Goal: Task Accomplishment & Management: Manage account settings

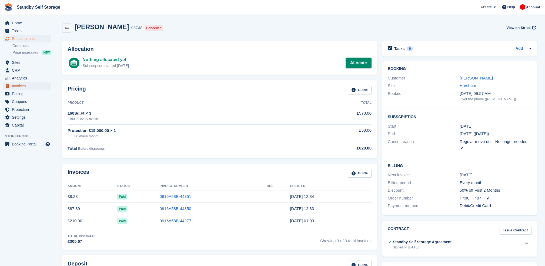
click at [22, 84] on span "Invoices" at bounding box center [28, 86] width 32 height 8
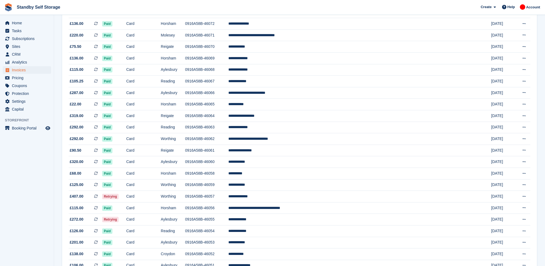
scroll to position [32, 0]
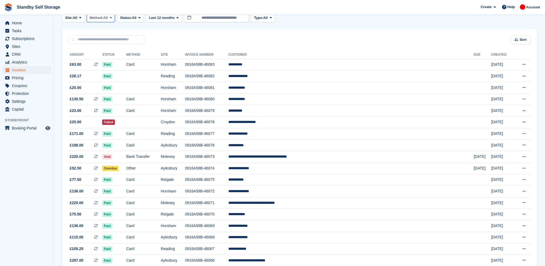
click at [110, 21] on button "Method: All" at bounding box center [101, 17] width 28 height 9
click at [130, 19] on span "Status:" at bounding box center [126, 17] width 12 height 5
click at [133, 60] on link "Open" at bounding box center [142, 60] width 47 height 10
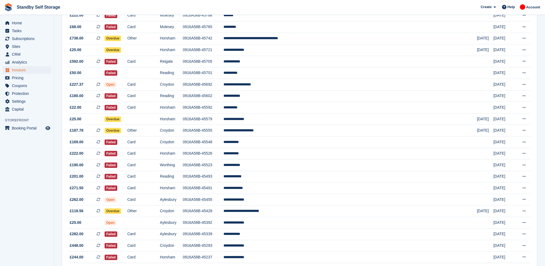
scroll to position [444, 0]
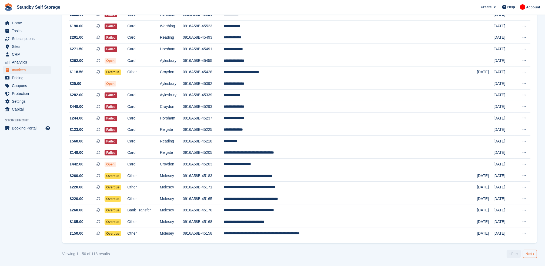
click at [529, 255] on link "Next ›" at bounding box center [529, 253] width 14 height 8
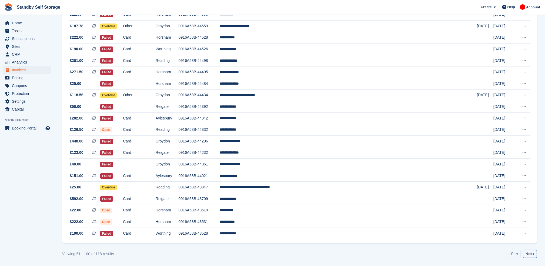
click at [529, 255] on link "Next ›" at bounding box center [529, 253] width 14 height 8
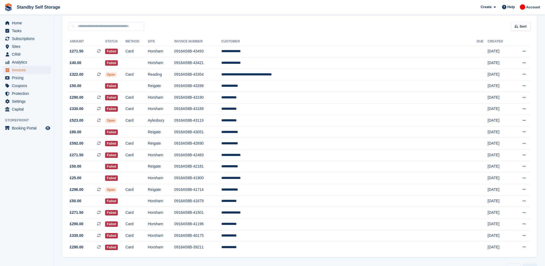
scroll to position [65, 0]
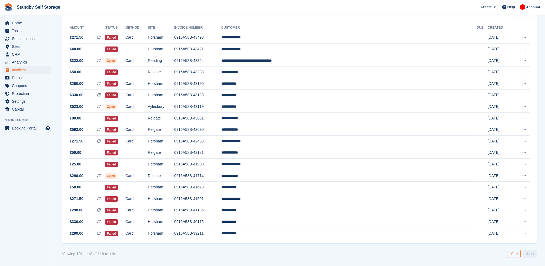
click at [517, 256] on link "‹ Prev" at bounding box center [513, 253] width 14 height 8
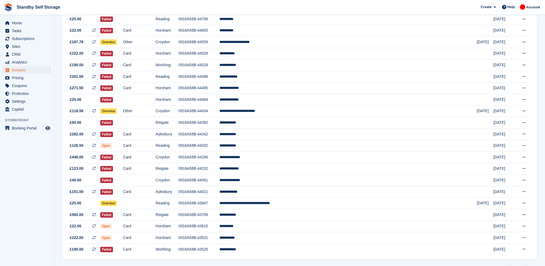
scroll to position [444, 0]
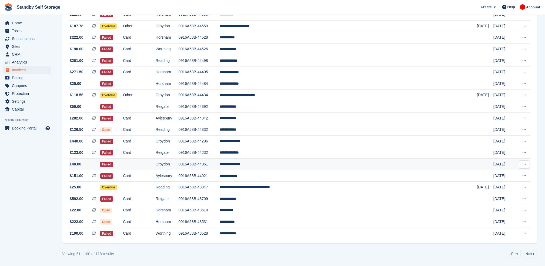
click at [478, 161] on td at bounding box center [484, 164] width 16 height 12
click at [283, 172] on td "**********" at bounding box center [347, 176] width 257 height 12
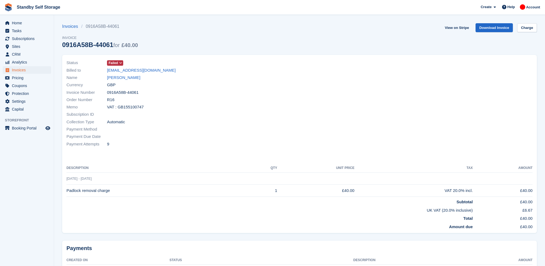
click at [120, 63] on icon at bounding box center [120, 62] width 3 height 3
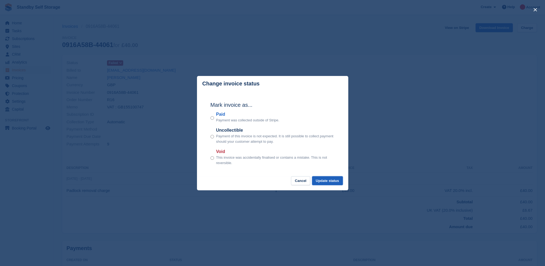
click at [330, 180] on button "Update status" at bounding box center [327, 180] width 31 height 9
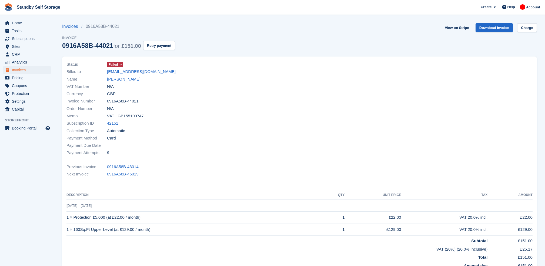
click at [119, 65] on icon at bounding box center [120, 64] width 3 height 3
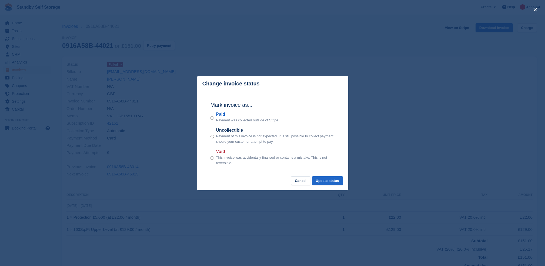
click at [209, 137] on div "Mark invoice as... Paid Payment was collected outside of Stripe. Uncollectible …" at bounding box center [272, 133] width 135 height 85
click at [329, 184] on button "Update status" at bounding box center [327, 180] width 31 height 9
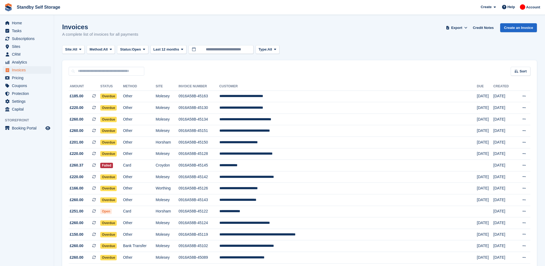
scroll to position [444, 0]
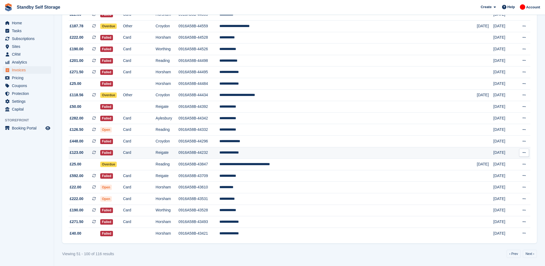
click at [302, 151] on td "**********" at bounding box center [347, 153] width 257 height 12
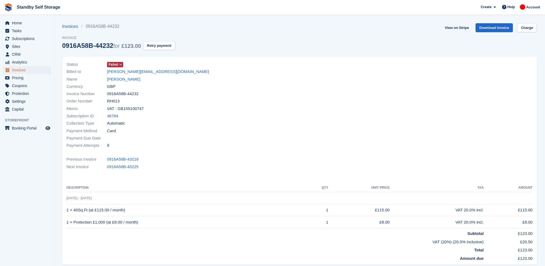
click at [122, 65] on span "Failed" at bounding box center [115, 64] width 16 height 5
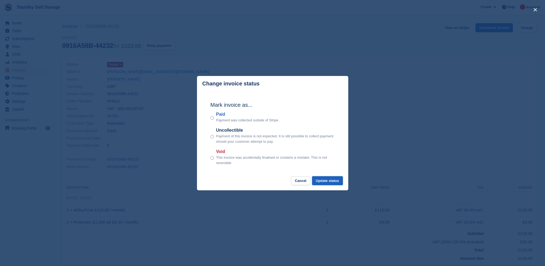
click at [331, 185] on button "Update status" at bounding box center [327, 180] width 31 height 9
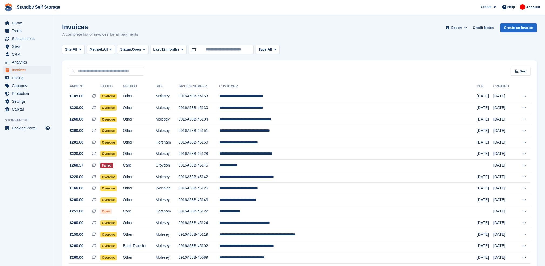
scroll to position [444, 0]
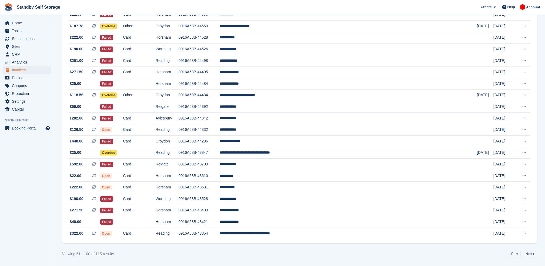
scroll to position [429, 0]
click at [322, 147] on td "**********" at bounding box center [347, 142] width 257 height 12
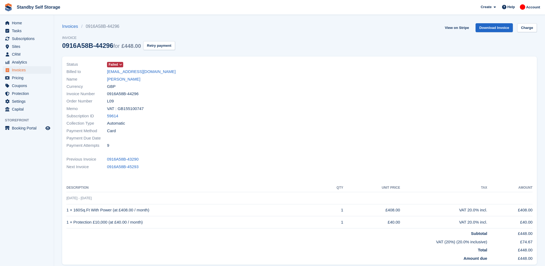
click at [119, 65] on icon at bounding box center [120, 64] width 3 height 3
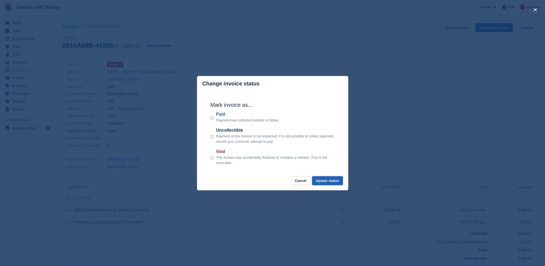
click at [331, 179] on button "Update status" at bounding box center [327, 180] width 31 height 9
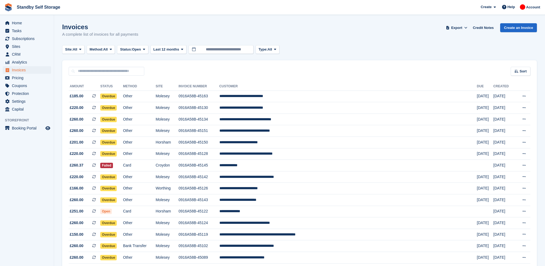
scroll to position [429, 0]
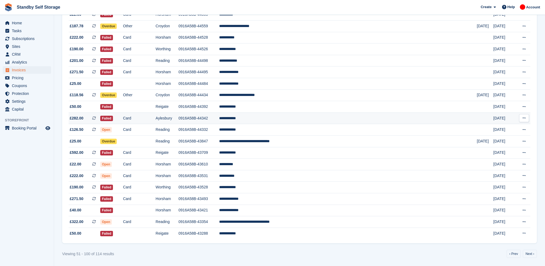
click at [386, 124] on td "**********" at bounding box center [347, 118] width 257 height 12
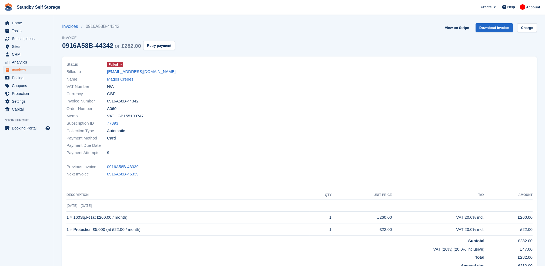
click at [120, 65] on icon at bounding box center [120, 64] width 3 height 3
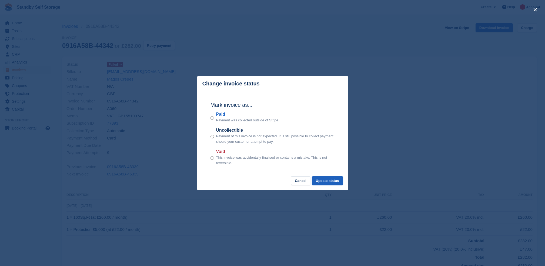
click at [326, 178] on button "Update status" at bounding box center [327, 180] width 31 height 9
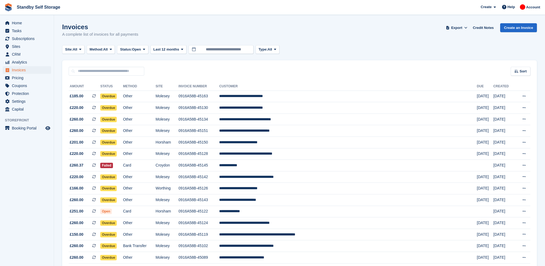
scroll to position [429, 0]
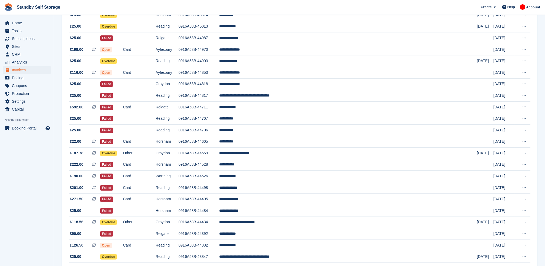
scroll to position [285, 0]
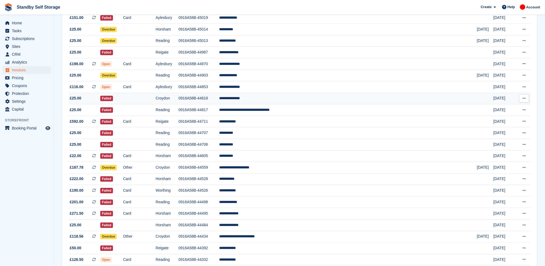
click at [321, 104] on td "**********" at bounding box center [347, 99] width 257 height 12
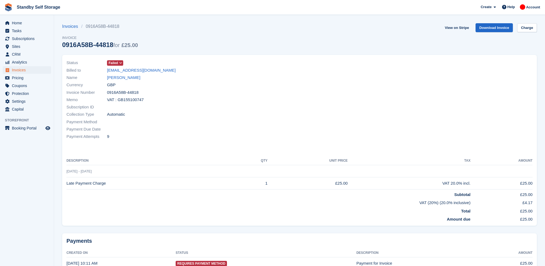
click at [120, 62] on icon at bounding box center [120, 62] width 3 height 3
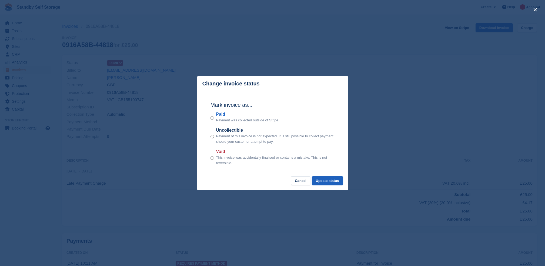
click at [320, 181] on button "Update status" at bounding box center [327, 180] width 31 height 9
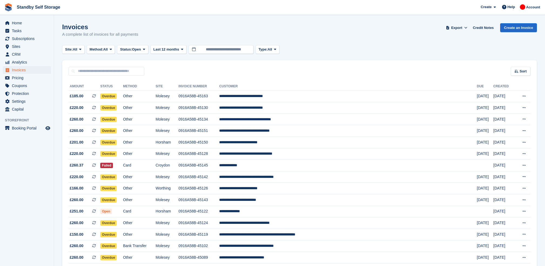
scroll to position [285, 0]
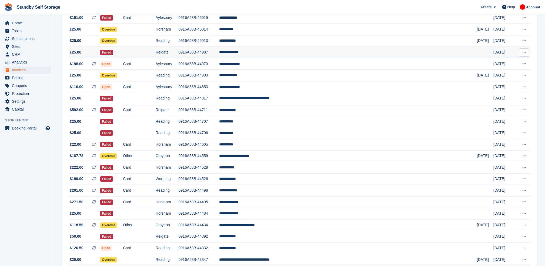
click at [392, 58] on td "**********" at bounding box center [347, 53] width 257 height 12
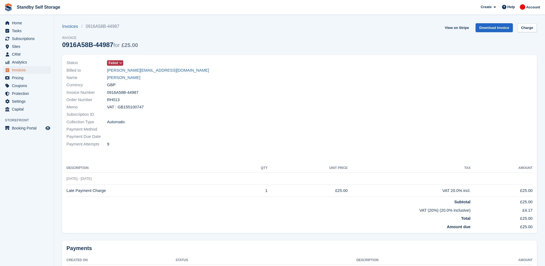
click at [116, 63] on span "Failed" at bounding box center [113, 62] width 9 height 5
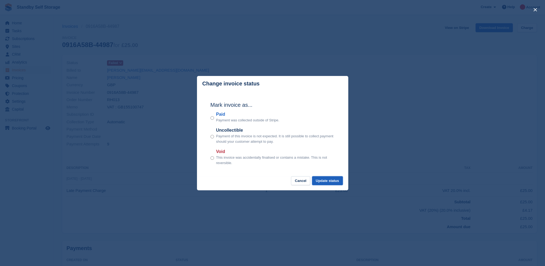
click at [323, 183] on button "Update status" at bounding box center [327, 180] width 31 height 9
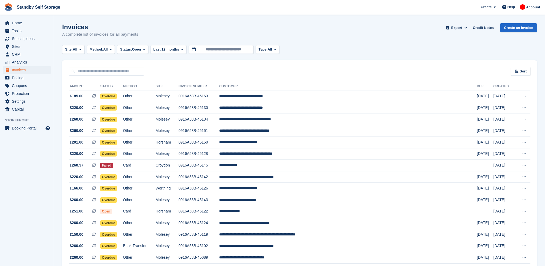
scroll to position [285, 0]
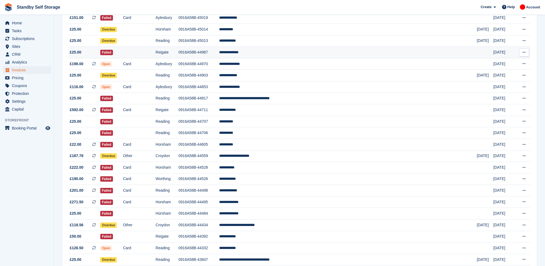
click at [305, 58] on td "**********" at bounding box center [347, 53] width 257 height 12
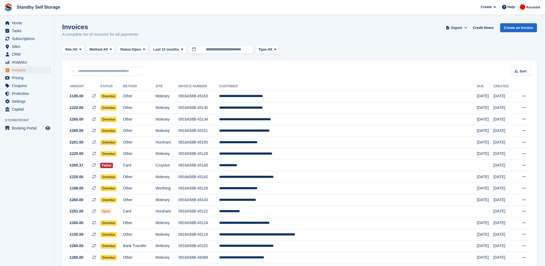
scroll to position [285, 0]
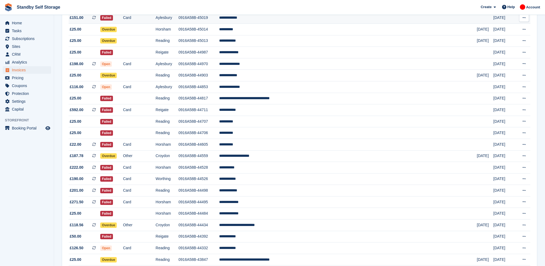
click at [307, 24] on td "**********" at bounding box center [347, 18] width 257 height 12
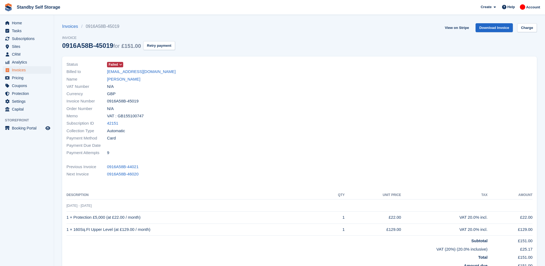
click at [117, 63] on span "Failed" at bounding box center [115, 64] width 16 height 5
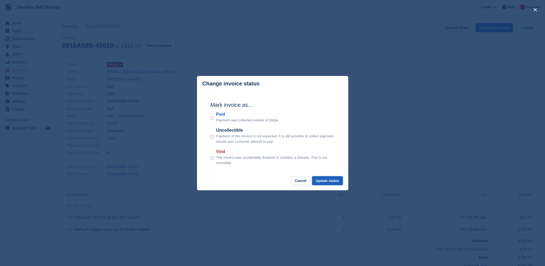
click at [327, 185] on button "Update status" at bounding box center [327, 180] width 31 height 9
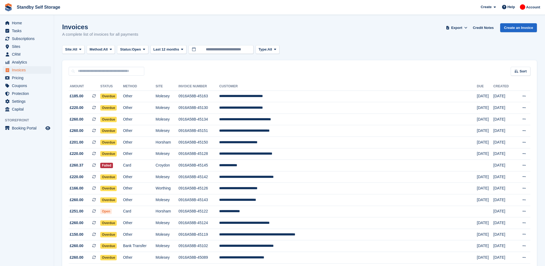
scroll to position [285, 0]
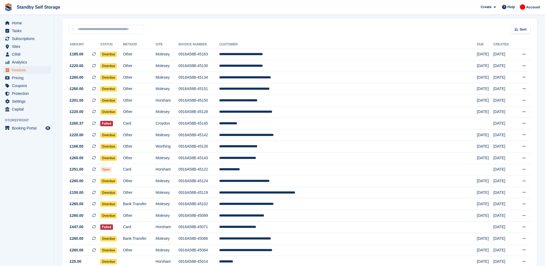
scroll to position [444, 0]
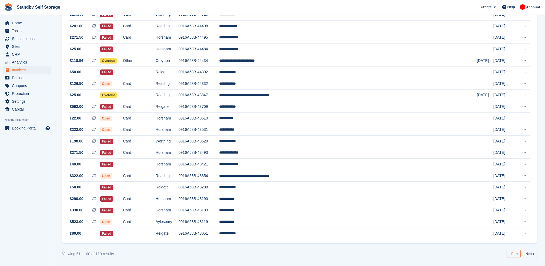
click at [516, 256] on link "‹ Prev" at bounding box center [513, 253] width 14 height 8
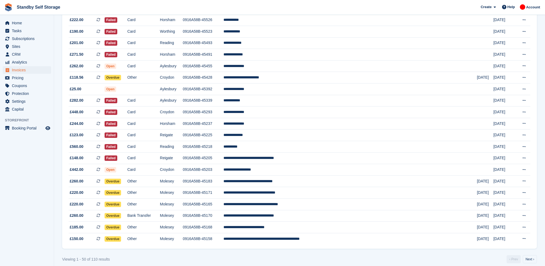
scroll to position [420, 0]
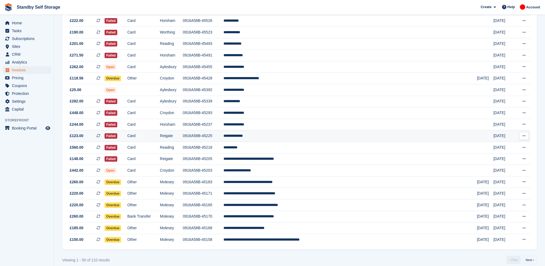
click at [324, 142] on td "**********" at bounding box center [349, 136] width 253 height 12
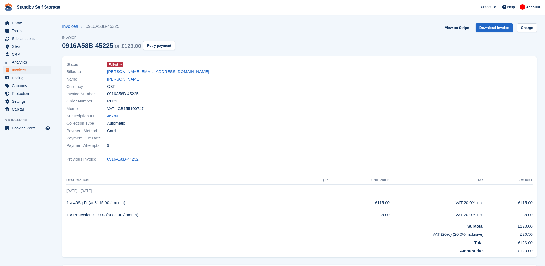
click at [120, 63] on icon at bounding box center [120, 64] width 3 height 3
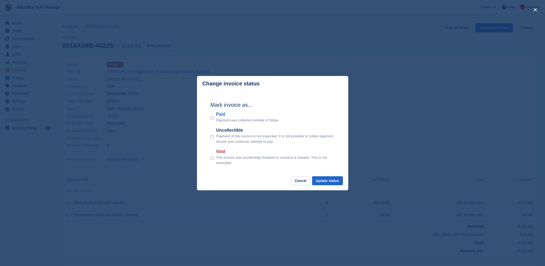
click at [214, 136] on div "Uncollectible Payment of this invoice is not expected. It is still possible to …" at bounding box center [272, 135] width 124 height 17
click at [208, 137] on div "Mark invoice as... Paid Payment was collected outside of Stripe. Uncollectible …" at bounding box center [272, 133] width 135 height 85
click at [329, 182] on button "Update status" at bounding box center [327, 180] width 31 height 9
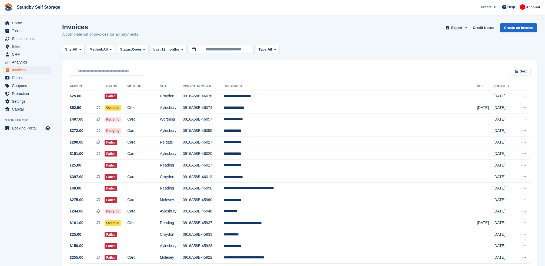
scroll to position [420, 0]
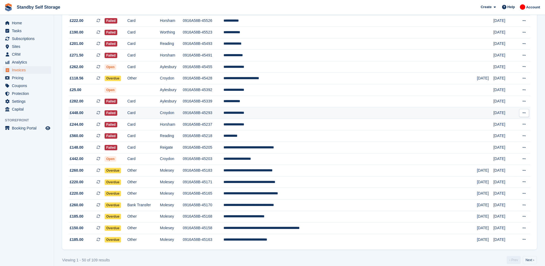
click at [297, 119] on td "**********" at bounding box center [349, 113] width 253 height 12
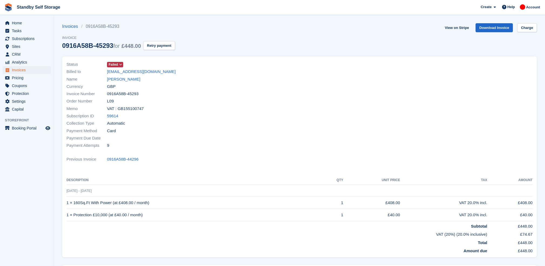
click at [121, 65] on icon at bounding box center [120, 64] width 3 height 3
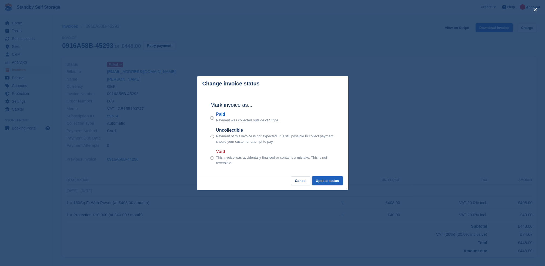
click at [327, 181] on button "Update status" at bounding box center [327, 180] width 31 height 9
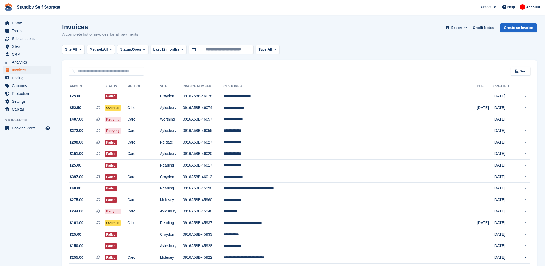
scroll to position [420, 0]
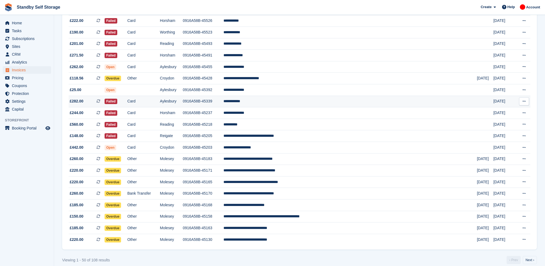
click at [337, 107] on td "**********" at bounding box center [349, 102] width 253 height 12
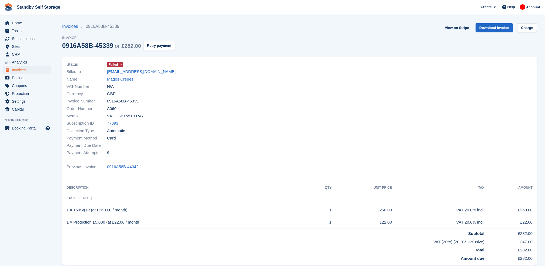
click at [120, 66] on icon at bounding box center [120, 64] width 3 height 3
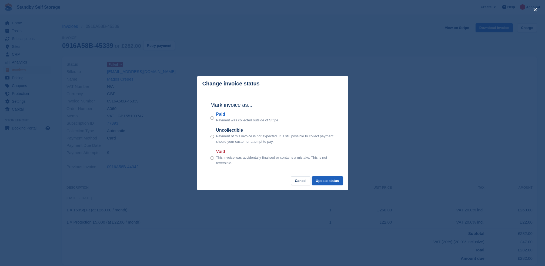
click at [332, 182] on button "Update status" at bounding box center [327, 180] width 31 height 9
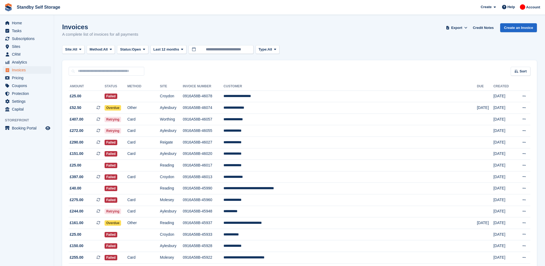
scroll to position [420, 0]
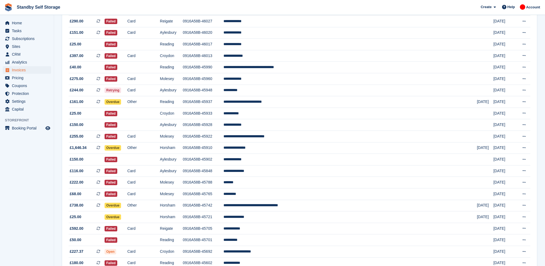
scroll to position [115, 0]
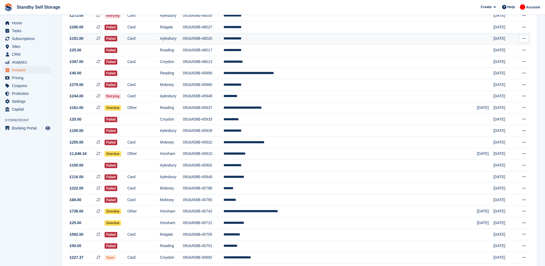
click at [224, 38] on td "0916A58B-46020" at bounding box center [203, 39] width 41 height 12
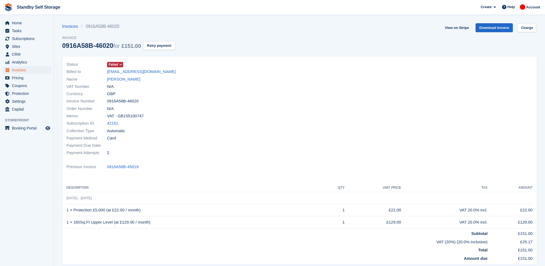
click at [119, 64] on span at bounding box center [121, 64] width 4 height 4
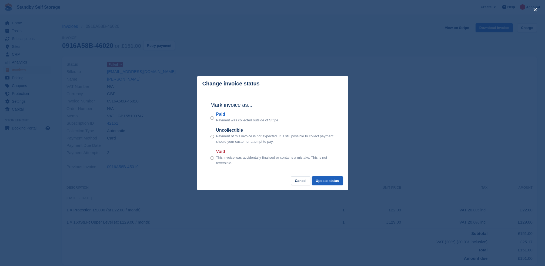
click at [330, 181] on button "Update status" at bounding box center [327, 180] width 31 height 9
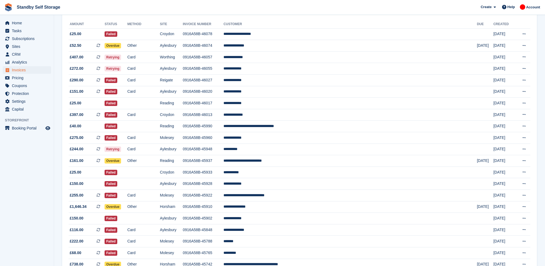
scroll to position [61, 0]
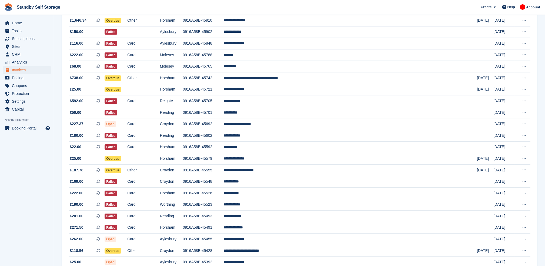
scroll to position [221, 0]
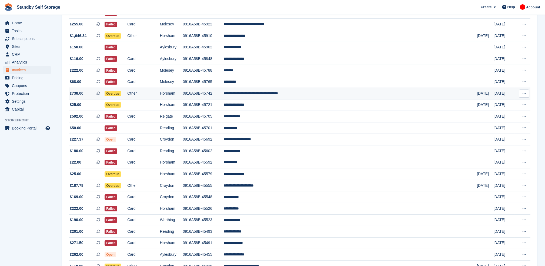
click at [343, 98] on td "**********" at bounding box center [349, 93] width 253 height 12
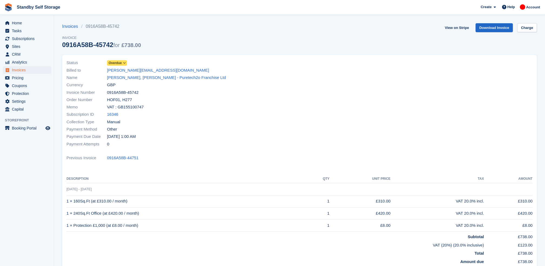
click at [121, 65] on span "Overdue" at bounding box center [117, 62] width 20 height 5
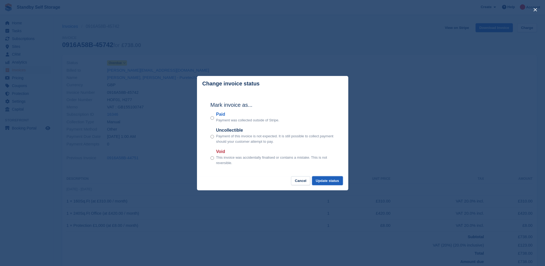
click at [327, 184] on button "Update status" at bounding box center [327, 180] width 31 height 9
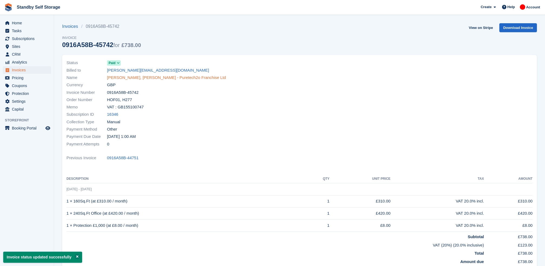
click at [125, 79] on link "David, Powell - Puretech2o Franchise Ltd" at bounding box center [166, 78] width 119 height 6
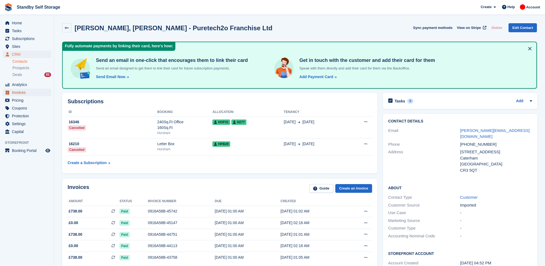
click at [19, 90] on span "Invoices" at bounding box center [28, 93] width 32 height 8
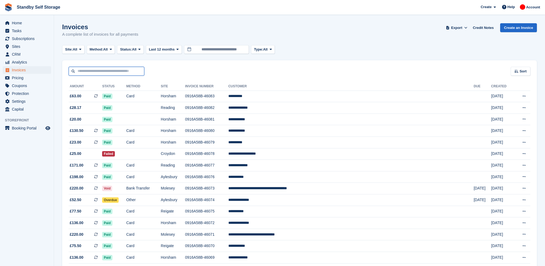
click at [107, 72] on input "text" at bounding box center [107, 71] width 76 height 9
type input "****"
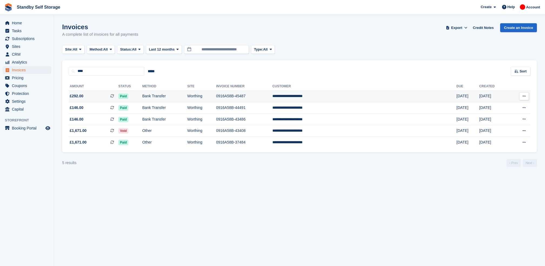
click at [272, 98] on td "0916A58B-45487" at bounding box center [244, 96] width 56 height 12
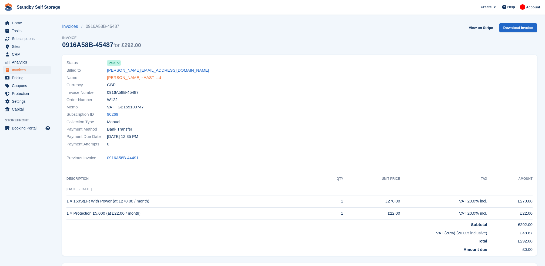
click at [117, 77] on link "Andy Taylor - AAST Ltd" at bounding box center [134, 78] width 54 height 6
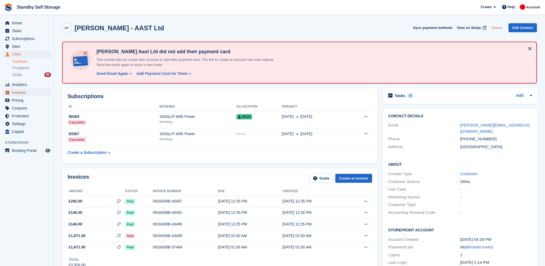
click at [22, 93] on span "Invoices" at bounding box center [28, 93] width 32 height 8
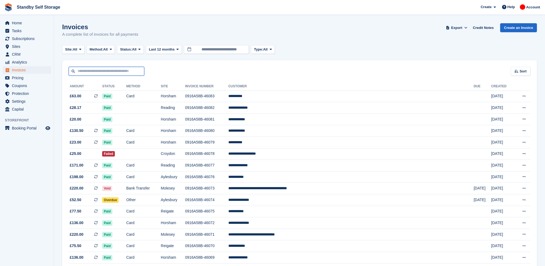
click at [110, 70] on input "text" at bounding box center [107, 71] width 76 height 9
type input "****"
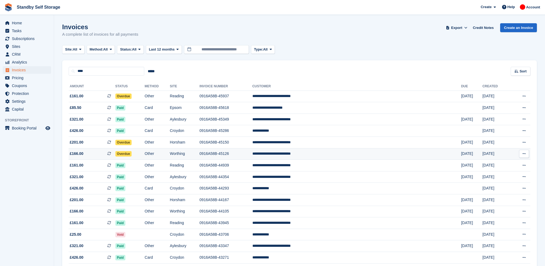
click at [170, 158] on td "Other" at bounding box center [156, 154] width 25 height 12
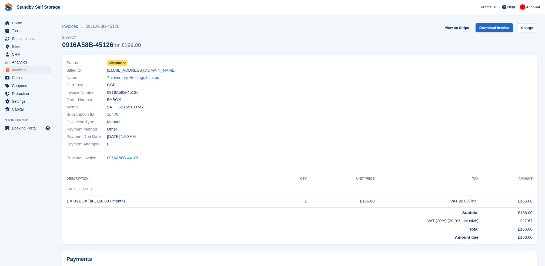
click at [124, 63] on icon at bounding box center [124, 62] width 3 height 3
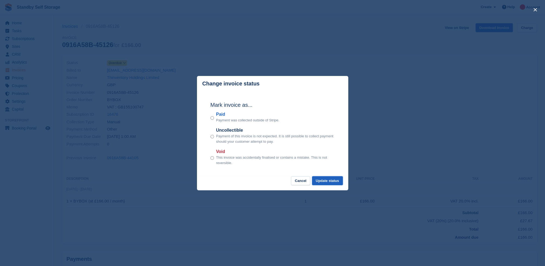
click at [325, 181] on button "Update status" at bounding box center [327, 180] width 31 height 9
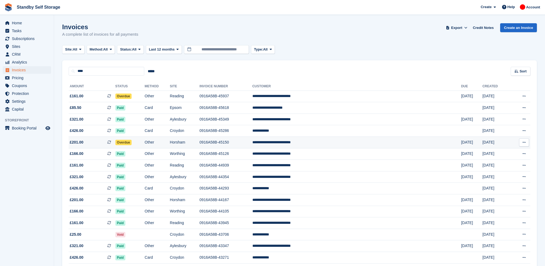
click at [252, 145] on td "0916A58B-45150" at bounding box center [225, 143] width 53 height 12
click at [250, 97] on td "0916A58B-45937" at bounding box center [225, 96] width 53 height 12
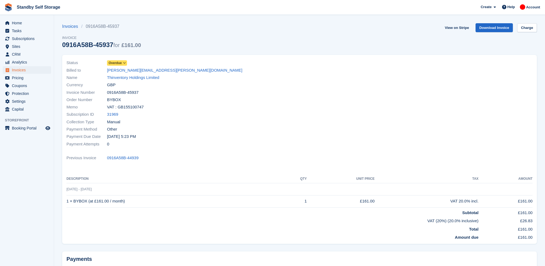
click at [124, 60] on link "Overdue" at bounding box center [117, 63] width 20 height 6
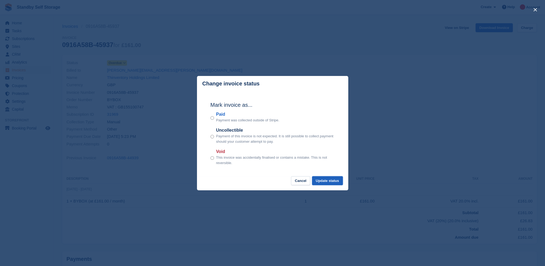
click at [327, 180] on button "Update status" at bounding box center [327, 180] width 31 height 9
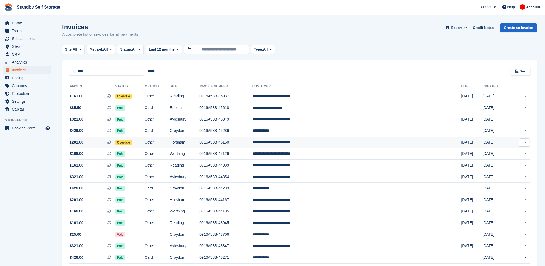
click at [145, 144] on td "Overdue" at bounding box center [129, 143] width 29 height 12
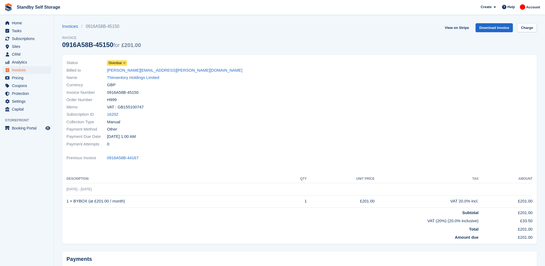
click at [124, 64] on icon at bounding box center [124, 62] width 3 height 3
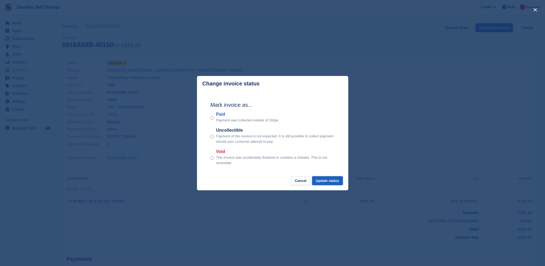
click at [326, 177] on button "Update status" at bounding box center [327, 180] width 31 height 9
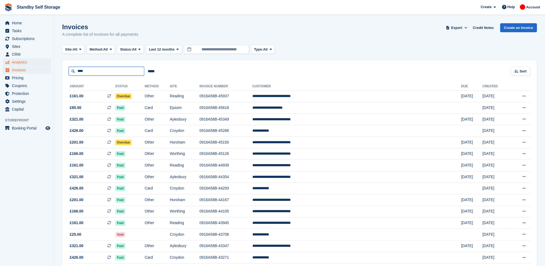
drag, startPoint x: 88, startPoint y: 72, endPoint x: 49, endPoint y: 64, distance: 39.6
type input "*****"
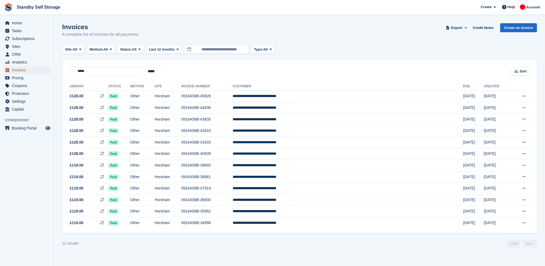
click at [21, 69] on span "Invoices" at bounding box center [28, 70] width 32 height 8
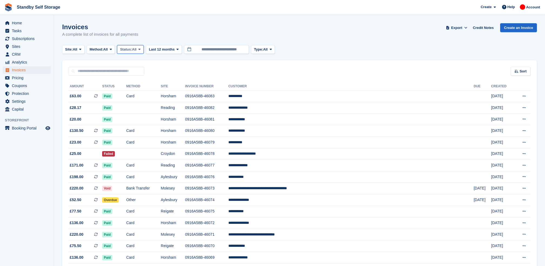
click at [132, 47] on span "Status:" at bounding box center [126, 49] width 12 height 5
click at [140, 87] on link "Open" at bounding box center [142, 91] width 47 height 10
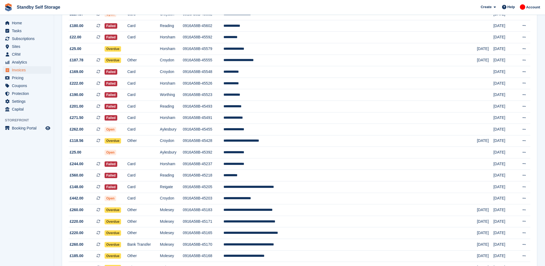
scroll to position [444, 0]
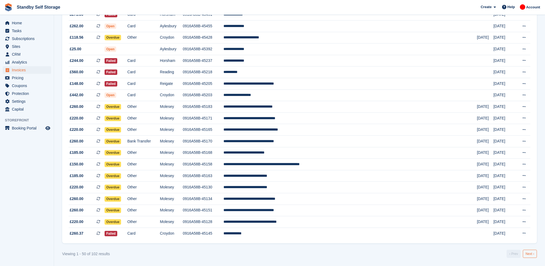
click at [528, 252] on link "Next ›" at bounding box center [529, 253] width 14 height 8
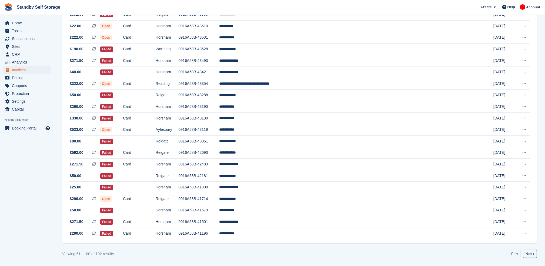
click at [528, 252] on link "Next ›" at bounding box center [529, 253] width 14 height 8
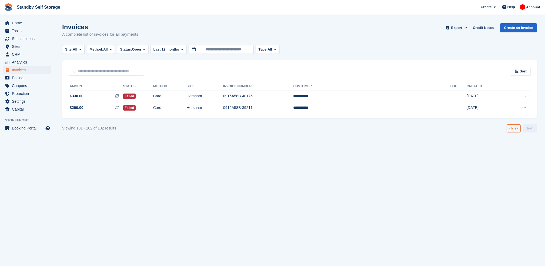
click at [512, 130] on link "‹ Prev" at bounding box center [513, 128] width 14 height 8
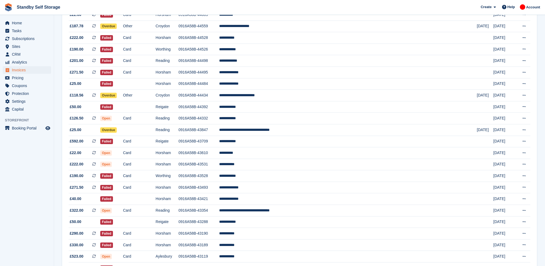
scroll to position [444, 0]
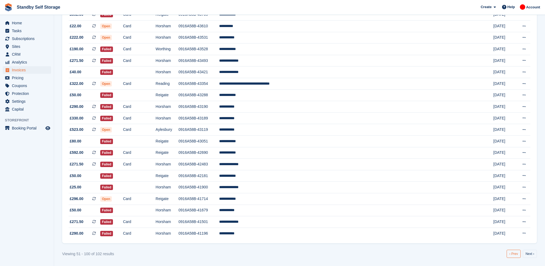
click at [515, 251] on link "‹ Prev" at bounding box center [513, 253] width 14 height 8
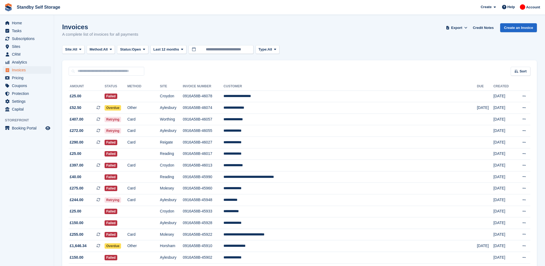
click at [67, 70] on div "Sort Sort by Date created Created (oldest first) Created (newest first)" at bounding box center [299, 67] width 474 height 15
